Goal: Task Accomplishment & Management: Manage account settings

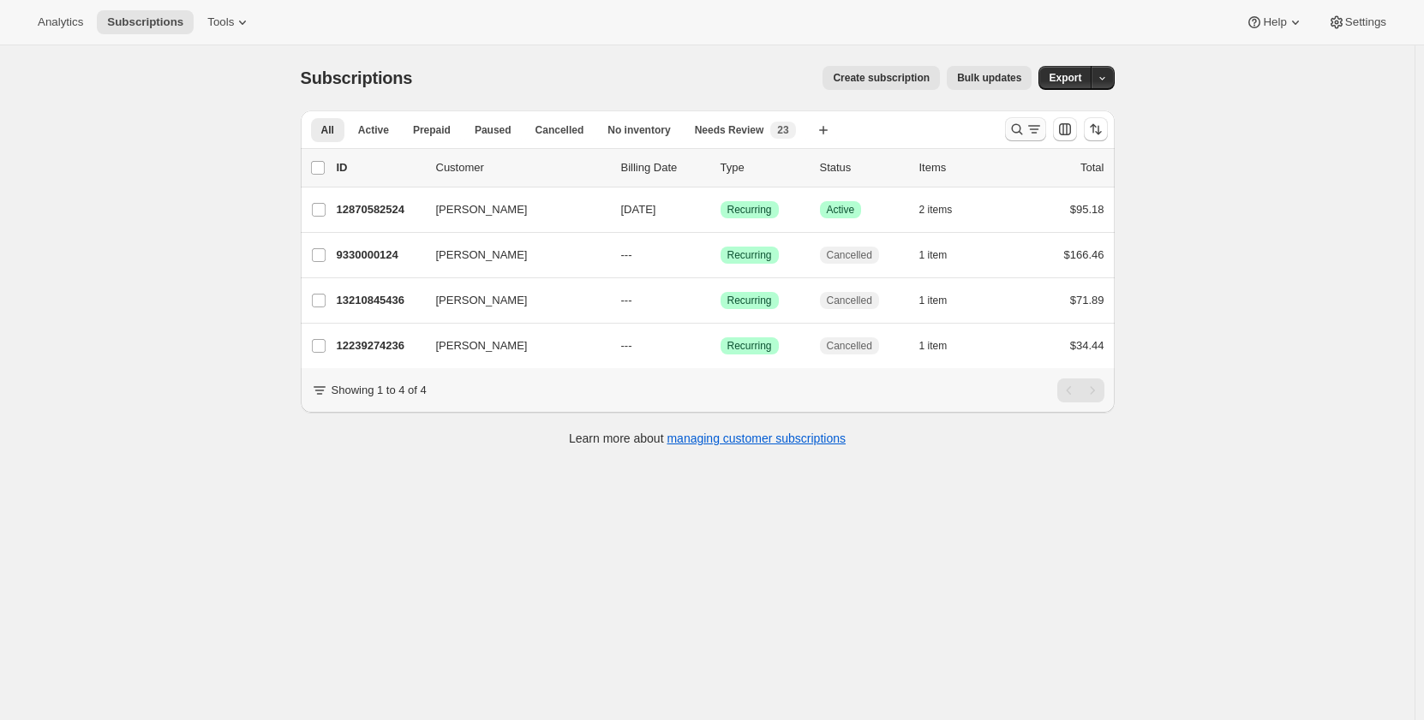
click at [1038, 134] on icon "Search and filter results" at bounding box center [1033, 129] width 17 height 17
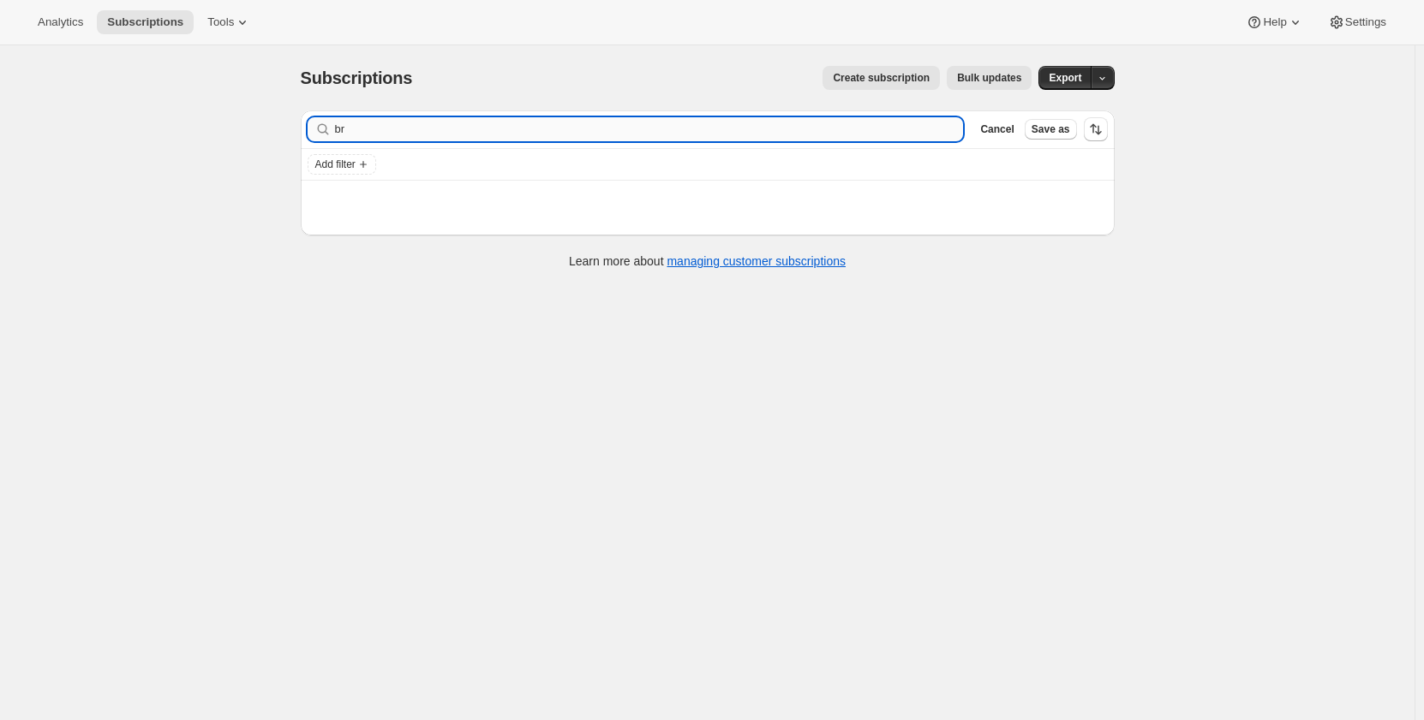
type input "b"
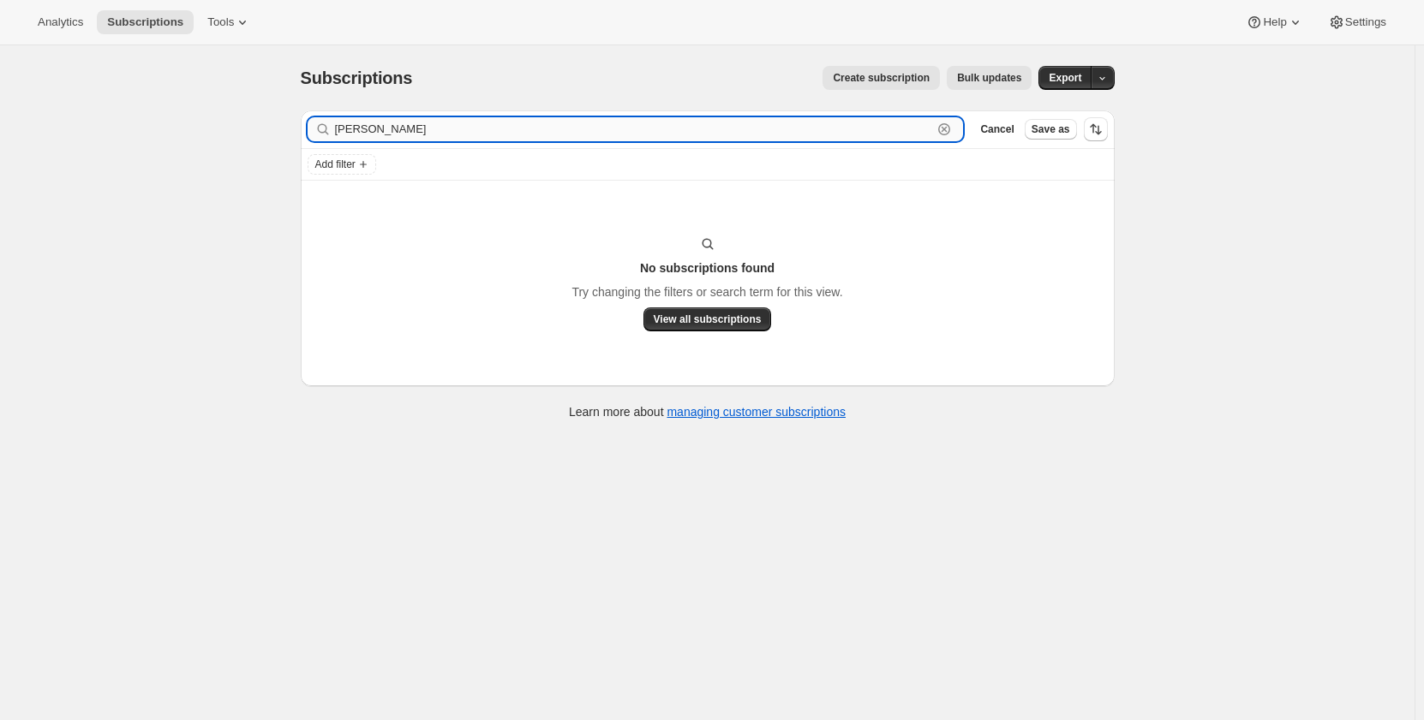
drag, startPoint x: 457, startPoint y: 128, endPoint x: 350, endPoint y: 135, distance: 108.2
click at [350, 135] on input "[PERSON_NAME]" at bounding box center [634, 129] width 598 height 24
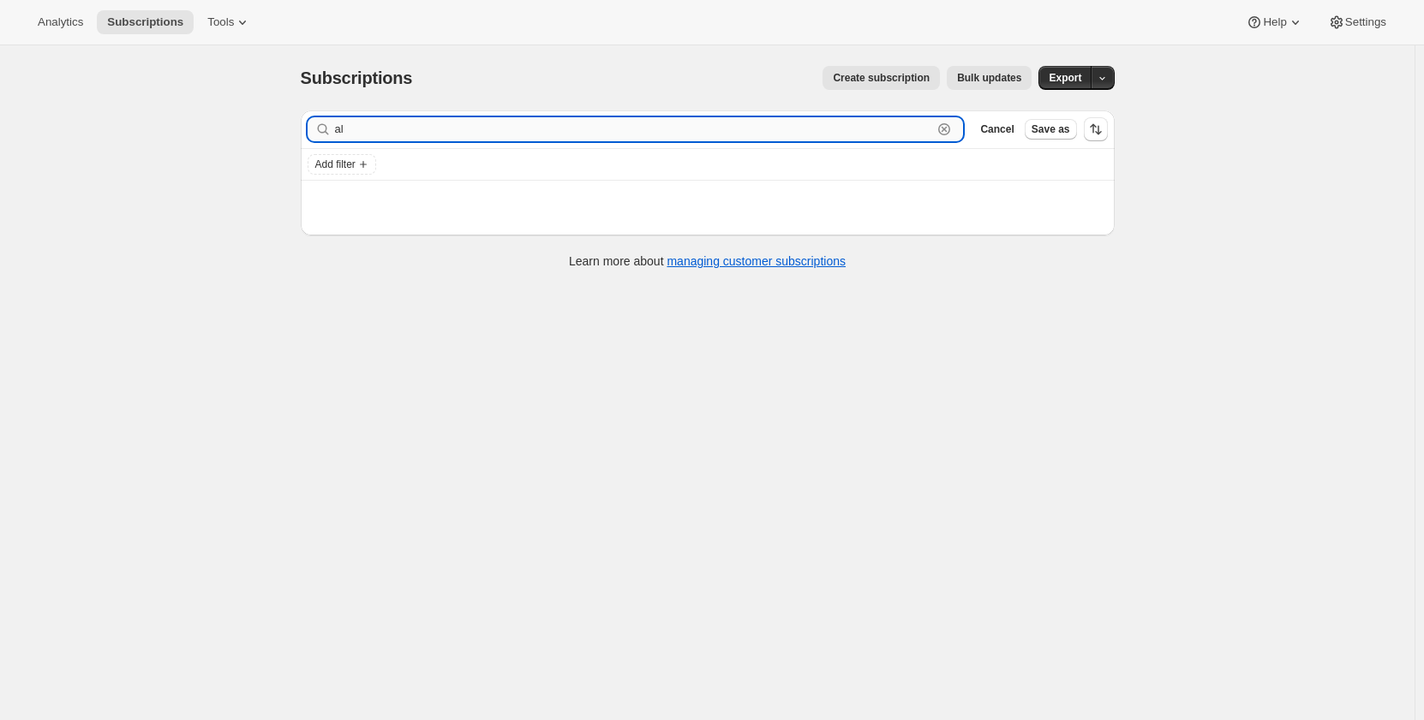
type input "a"
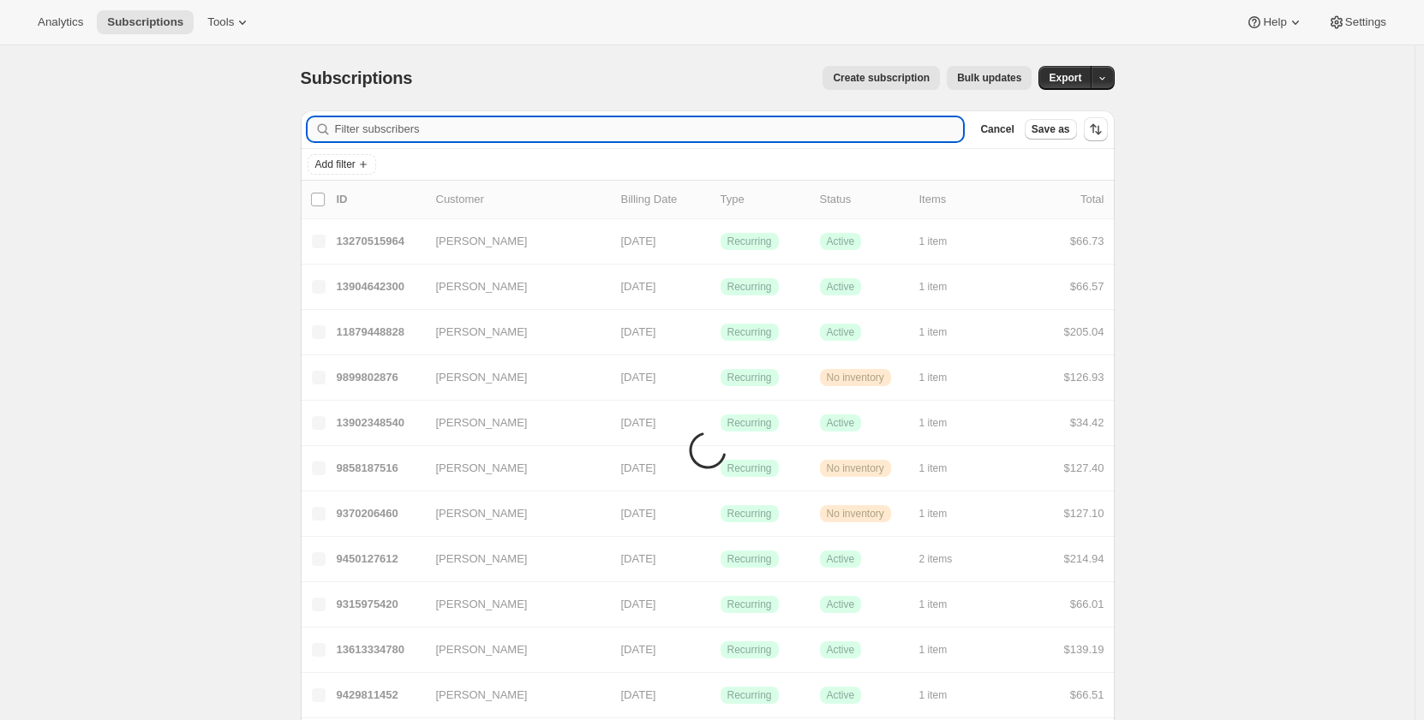
paste input "[EMAIL_ADDRESS][DOMAIN_NAME]"
type input "[EMAIL_ADDRESS][DOMAIN_NAME]"
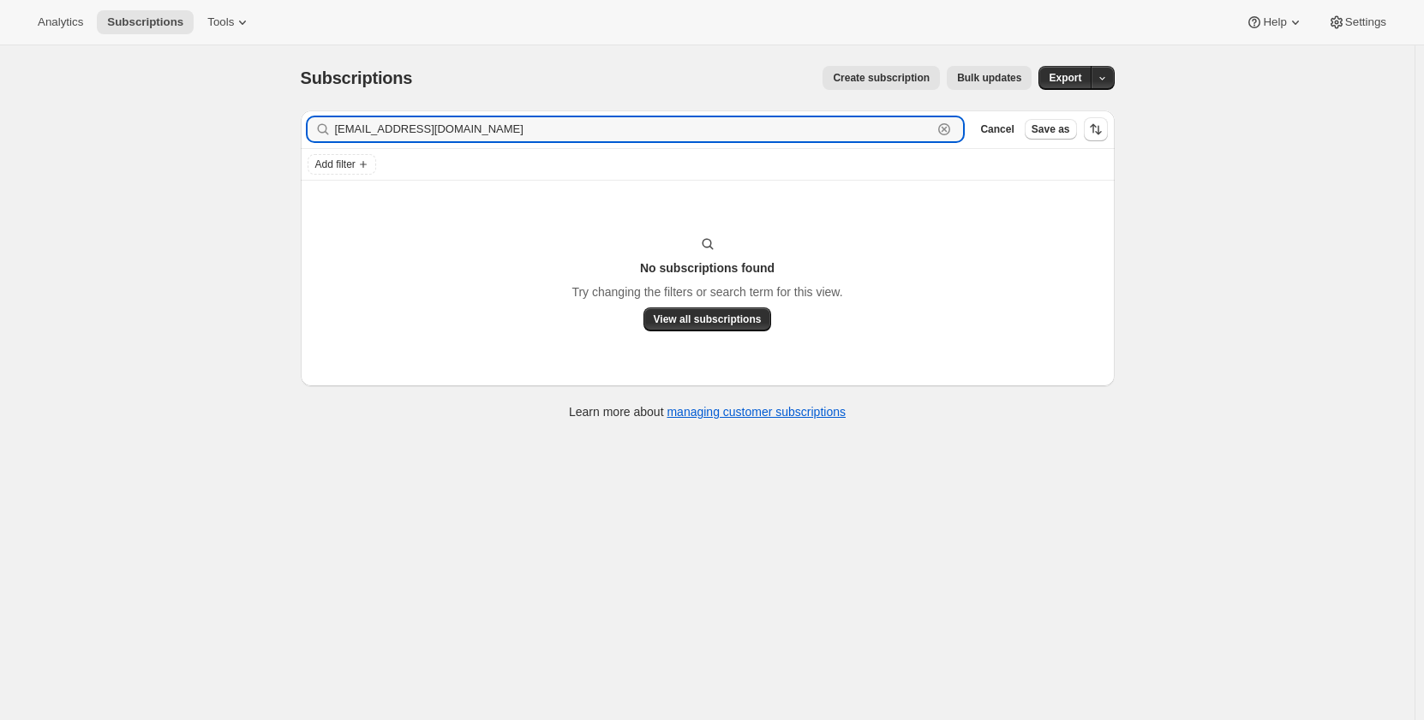
drag, startPoint x: 427, startPoint y: 122, endPoint x: 301, endPoint y: 119, distance: 126.0
click at [301, 119] on div "Filter subscribers [EMAIL_ADDRESS][DOMAIN_NAME] Clear Cancel Save as Add filter…" at bounding box center [701, 267] width 828 height 341
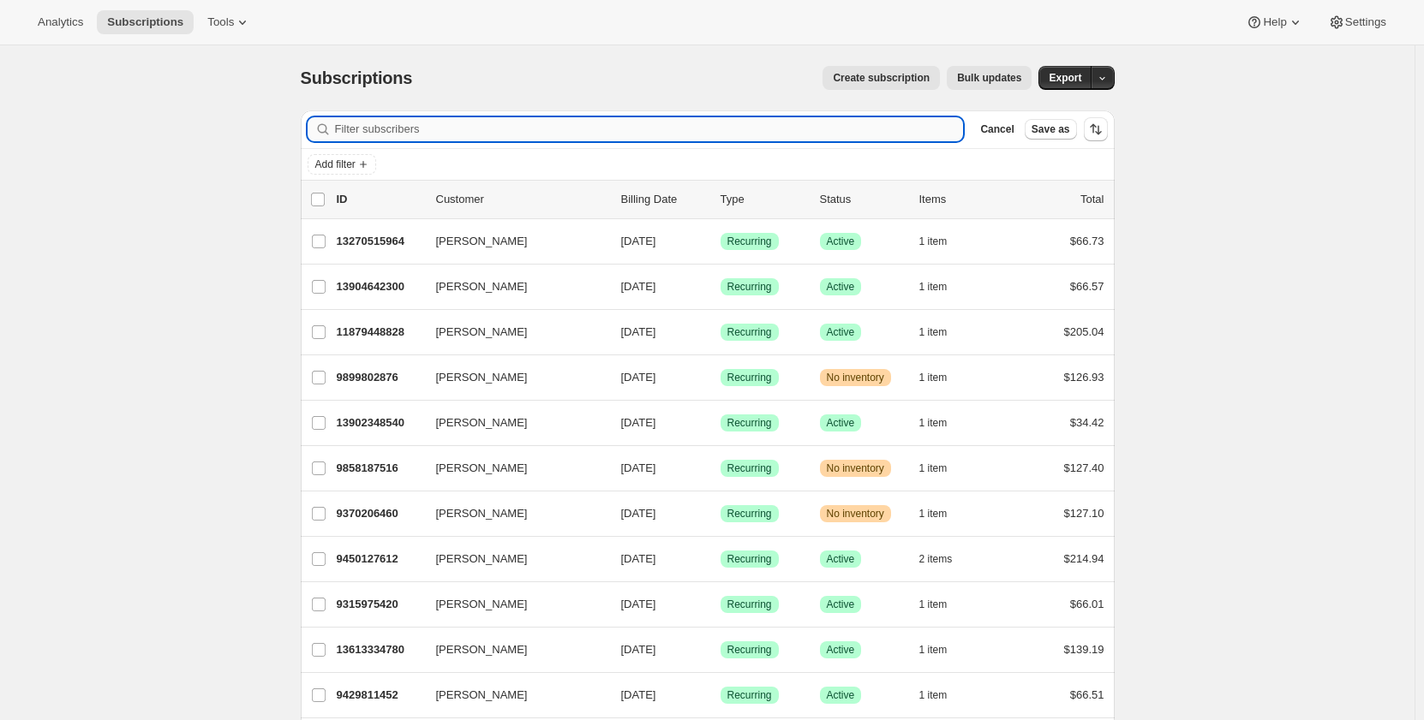
click at [568, 133] on input "Filter subscribers" at bounding box center [649, 129] width 629 height 24
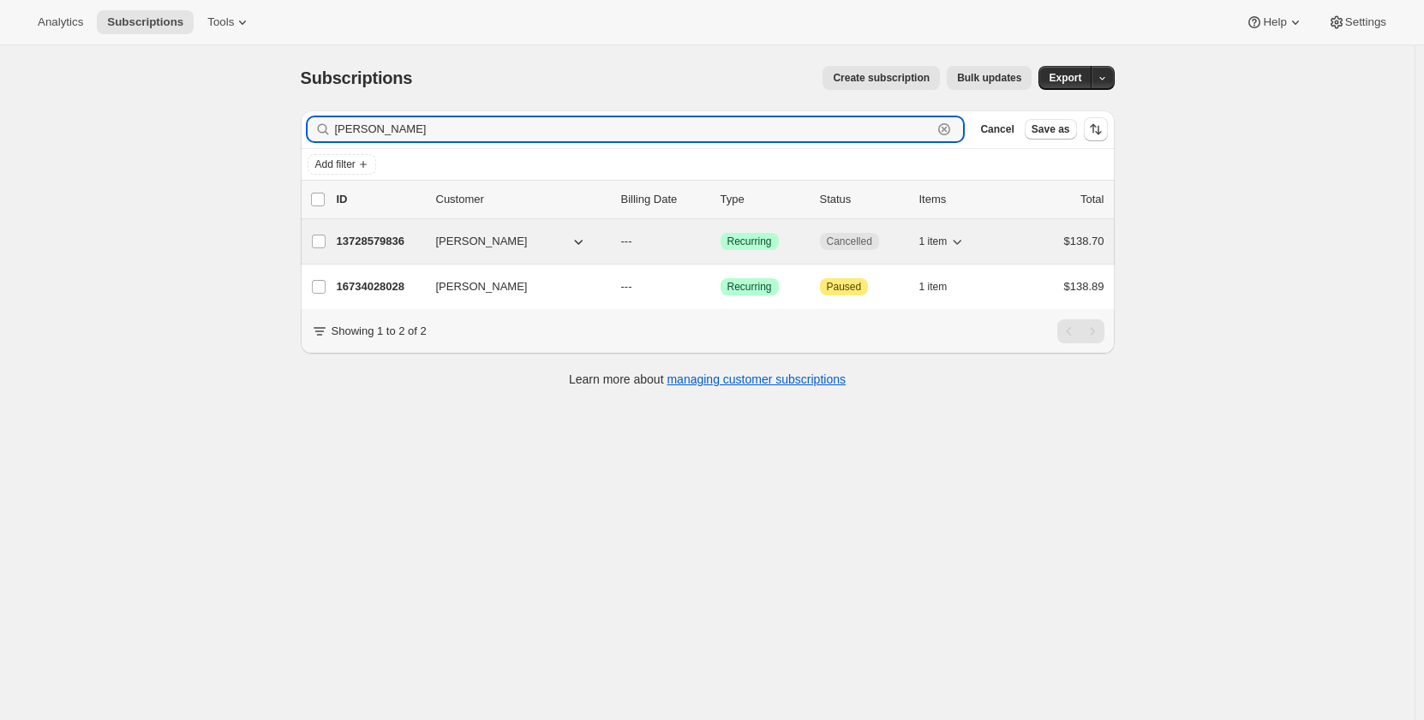
type input "[PERSON_NAME]"
click at [391, 237] on p "13728579836" at bounding box center [380, 241] width 86 height 17
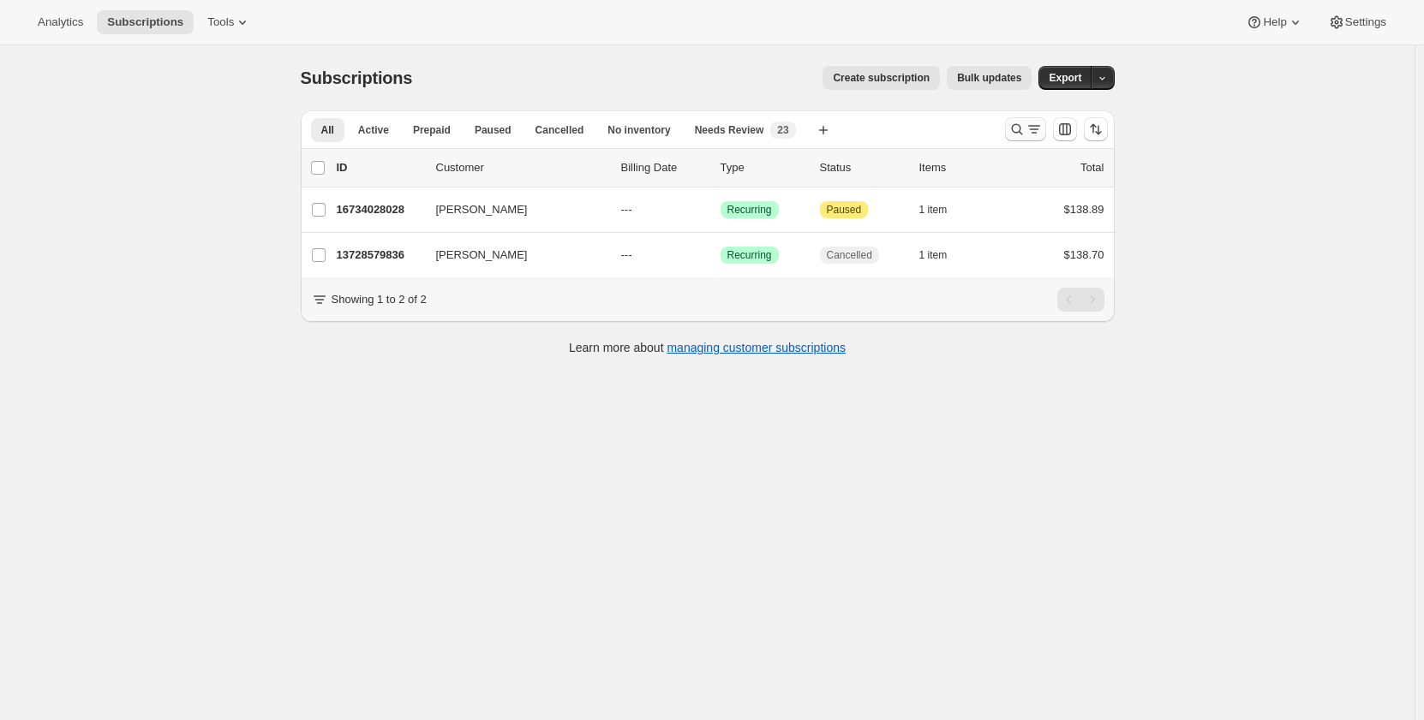
click at [1025, 133] on icon "Search and filter results" at bounding box center [1016, 129] width 17 height 17
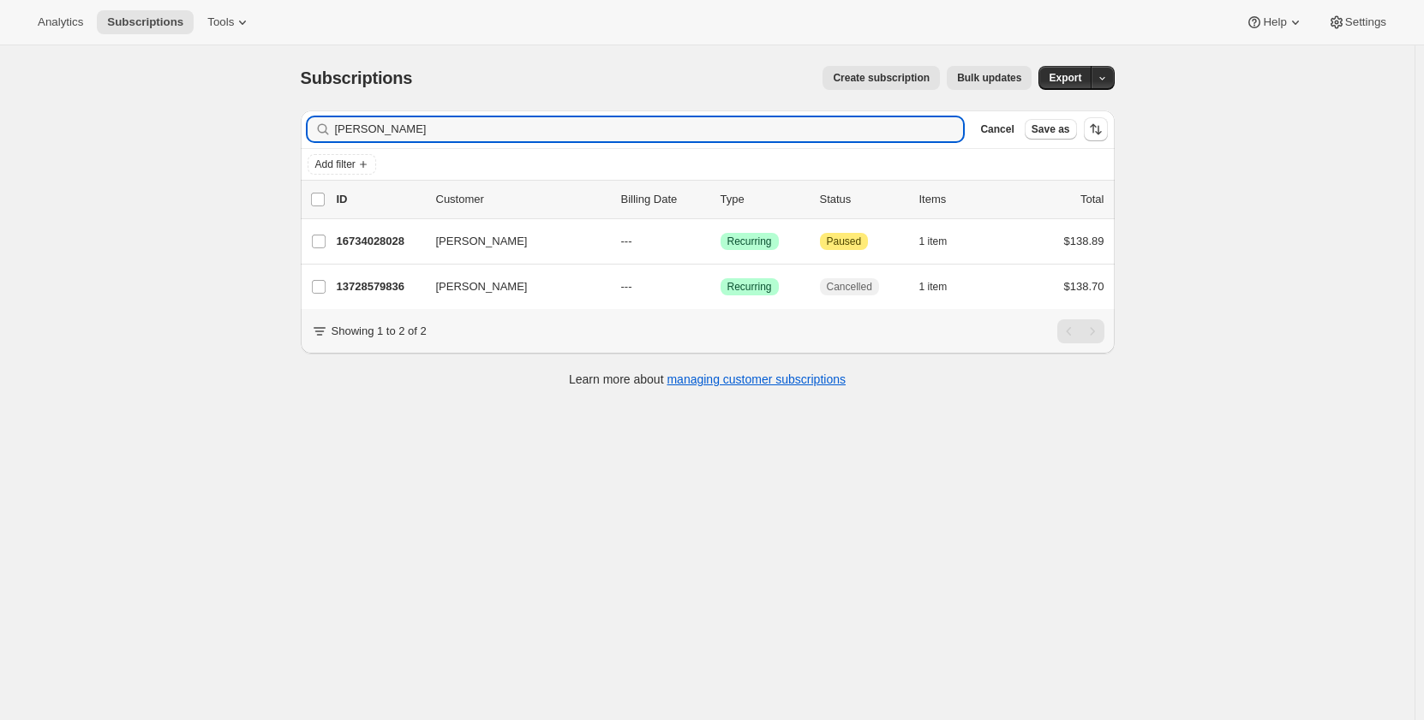
drag, startPoint x: 456, startPoint y: 135, endPoint x: 245, endPoint y: 137, distance: 210.7
click at [245, 137] on div "Subscriptions. This page is ready Subscriptions Create subscription Bulk update…" at bounding box center [707, 405] width 1414 height 720
type input "natasha venable"
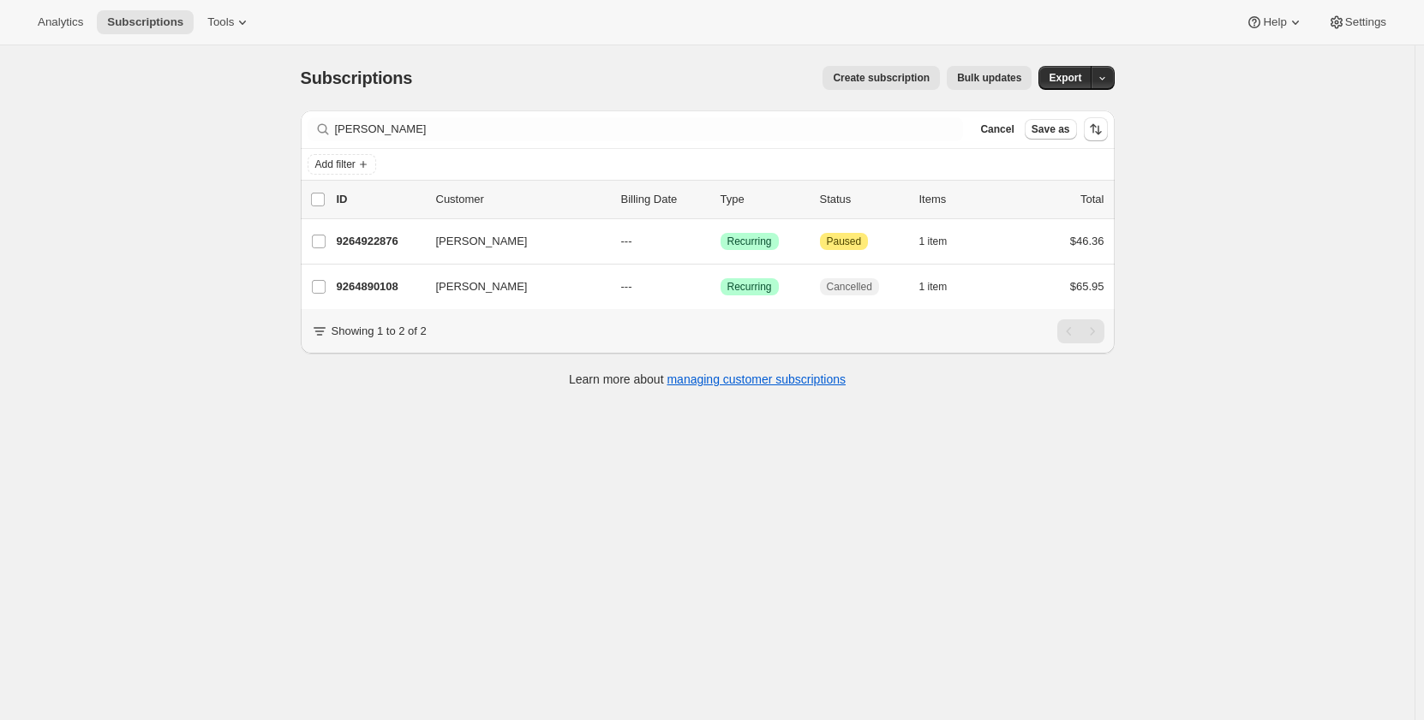
drag, startPoint x: 591, startPoint y: 591, endPoint x: 611, endPoint y: 541, distance: 54.2
click at [593, 581] on div "Subscriptions. This page is ready Subscriptions Create subscription Bulk update…" at bounding box center [707, 405] width 1414 height 720
click at [574, 6] on div "Analytics Subscriptions Tools Help Settings" at bounding box center [712, 22] width 1424 height 45
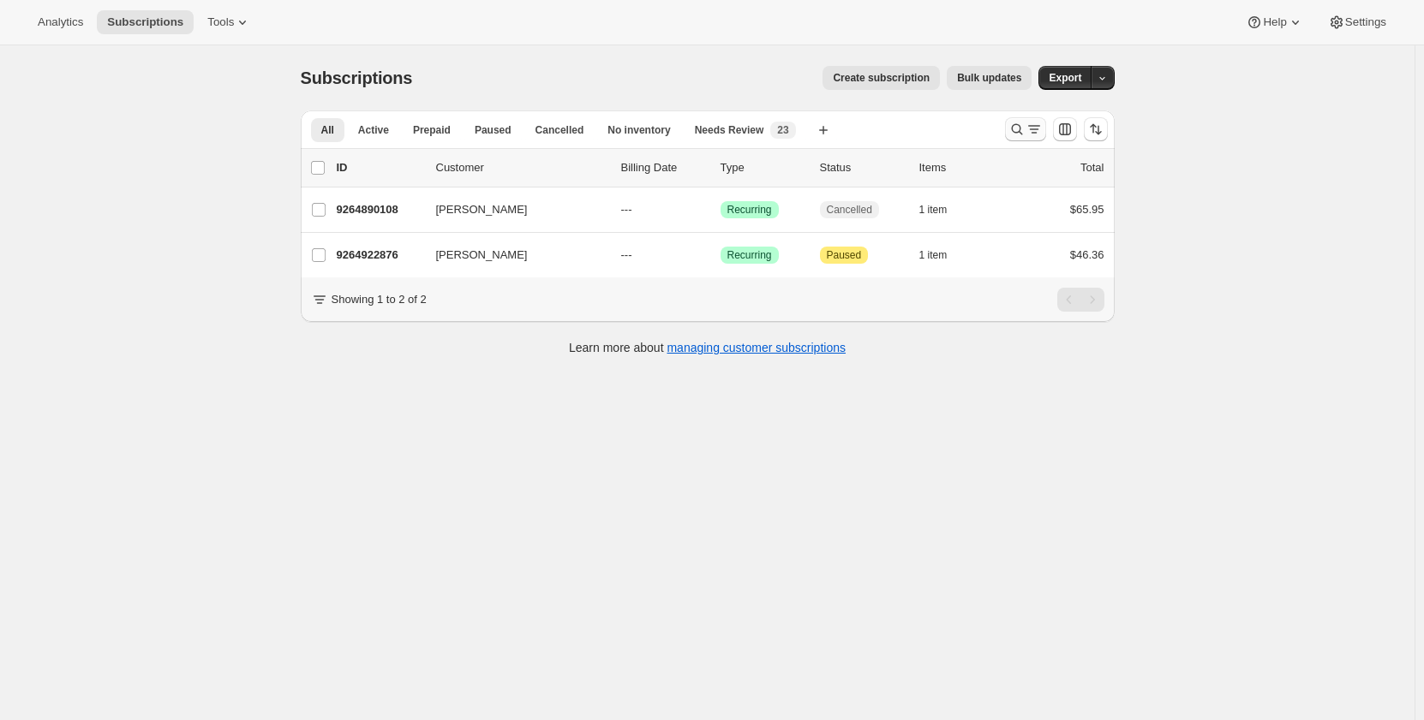
click at [1034, 131] on icon "Search and filter results" at bounding box center [1033, 129] width 17 height 17
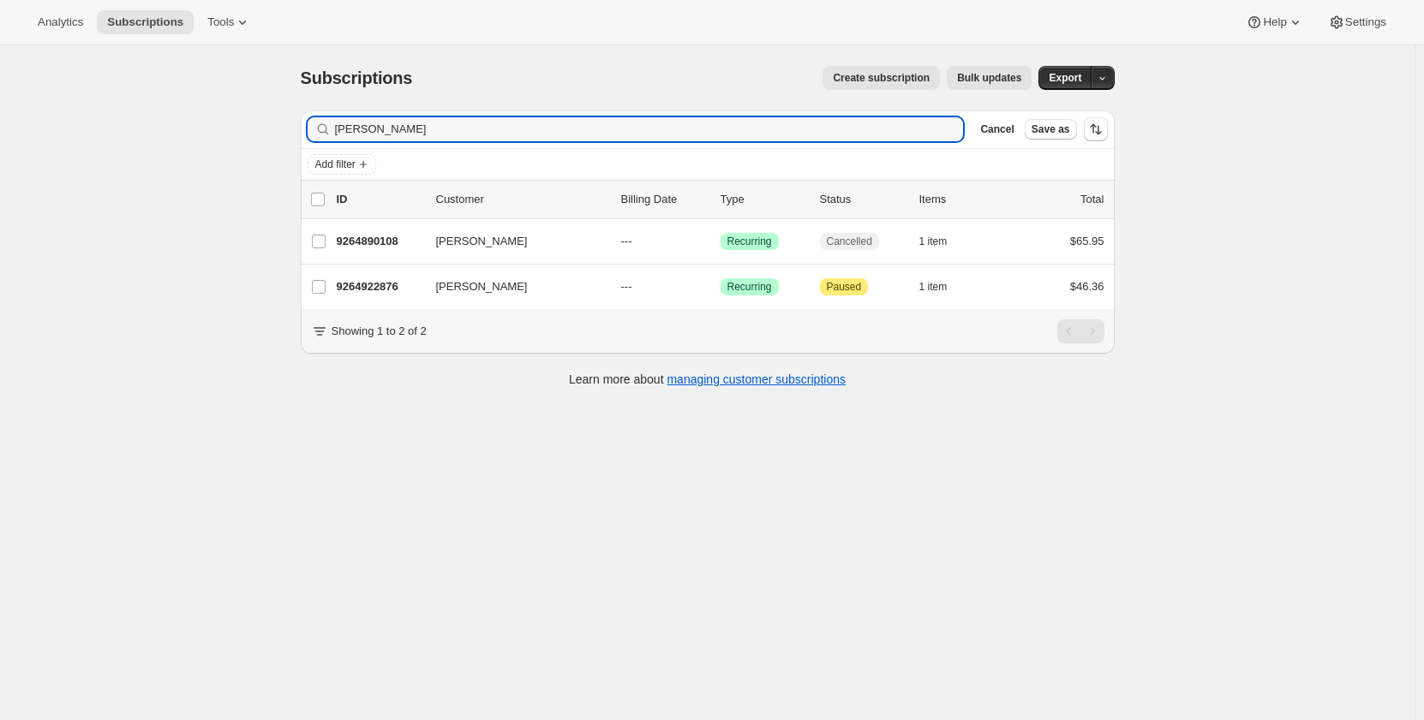
drag, startPoint x: 466, startPoint y: 133, endPoint x: 240, endPoint y: 134, distance: 226.2
click at [240, 134] on div "Subscriptions. This page is ready Subscriptions Create subscription Bulk update…" at bounding box center [707, 405] width 1414 height 720
type input "schencksadie@yahoo.com"
drag, startPoint x: 356, startPoint y: 576, endPoint x: 351, endPoint y: 558, distance: 18.5
click at [351, 565] on div "Subscriptions. This page is ready Subscriptions Create subscription Bulk update…" at bounding box center [707, 405] width 1414 height 720
